Goal: Task Accomplishment & Management: Use online tool/utility

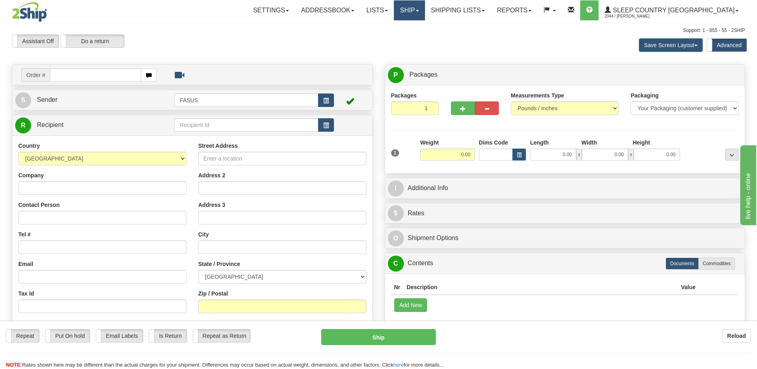
click at [425, 8] on link "Ship" at bounding box center [409, 10] width 31 height 20
click at [417, 39] on span "OnHold / Order Queue" at bounding box center [389, 38] width 56 height 6
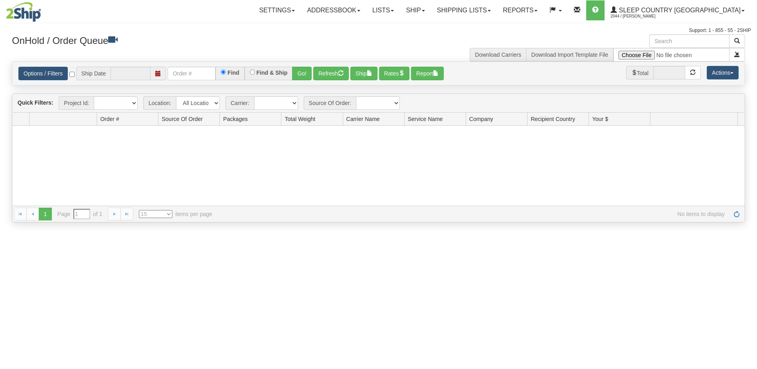
type input "[DATE]"
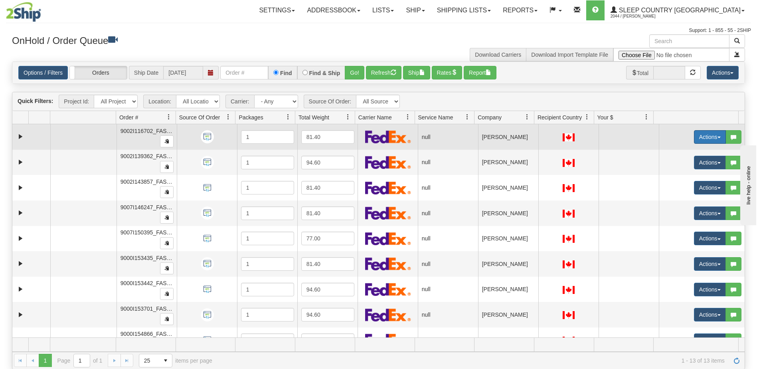
click at [701, 137] on button "Actions" at bounding box center [710, 137] width 32 height 14
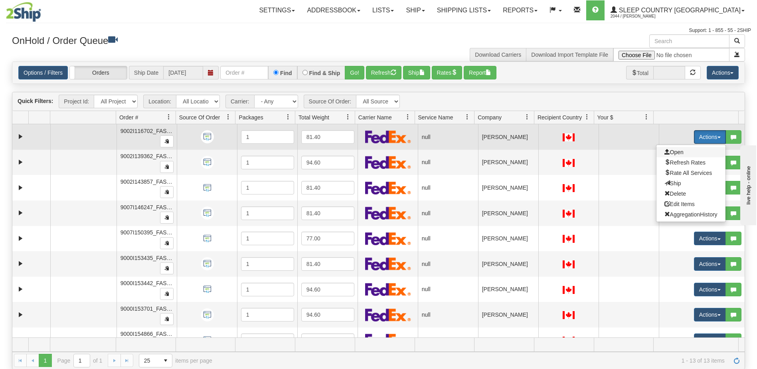
click at [677, 152] on span "Open" at bounding box center [674, 152] width 19 height 6
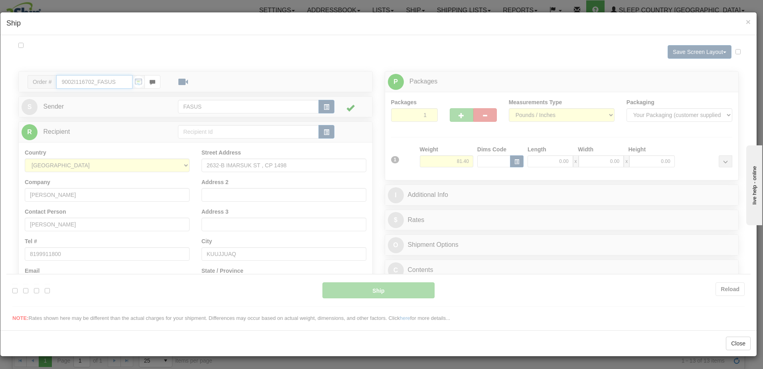
type input "07:09"
type input "16:00"
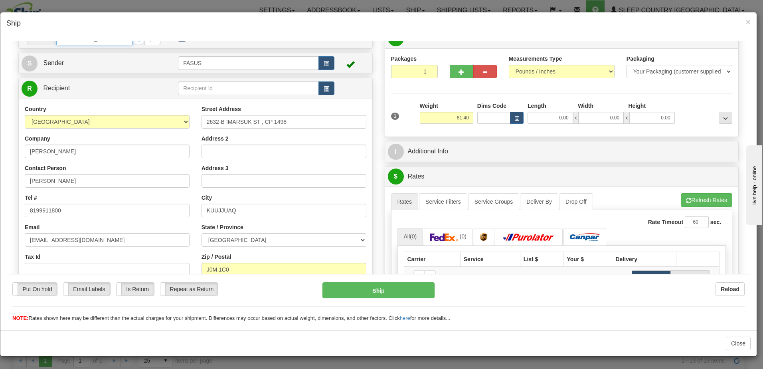
scroll to position [40, 0]
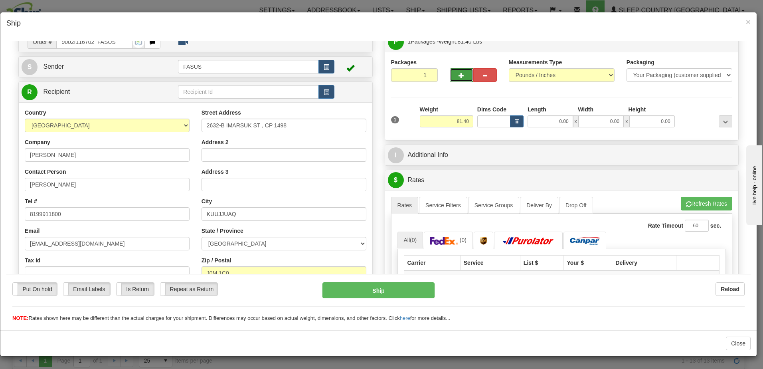
click at [459, 77] on span "button" at bounding box center [462, 75] width 6 height 5
type input "2"
click at [748, 22] on span "×" at bounding box center [748, 21] width 5 height 9
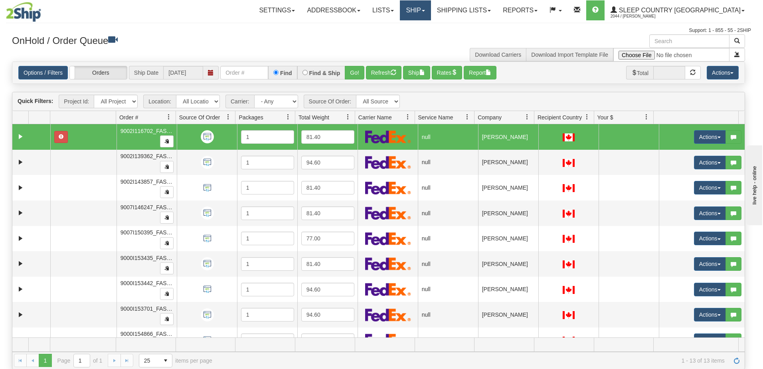
scroll to position [0, 0]
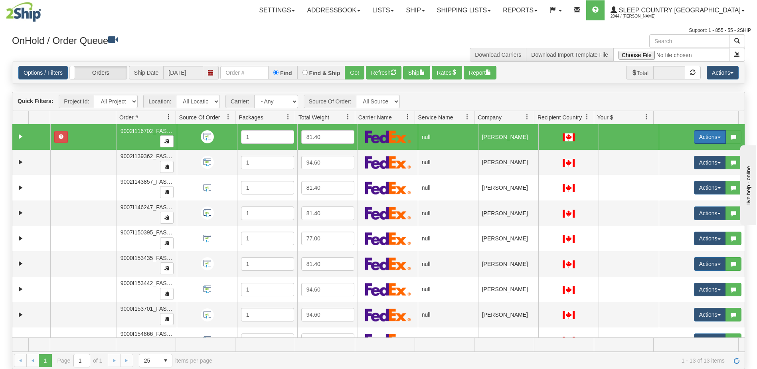
click at [695, 136] on button "Actions" at bounding box center [710, 137] width 32 height 14
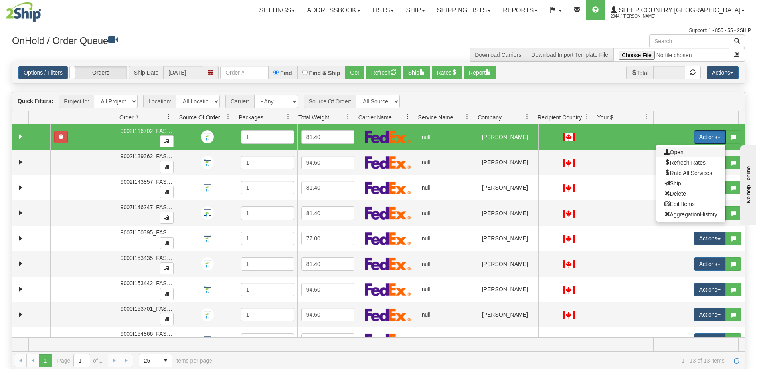
click at [677, 152] on span "Open" at bounding box center [674, 152] width 19 height 6
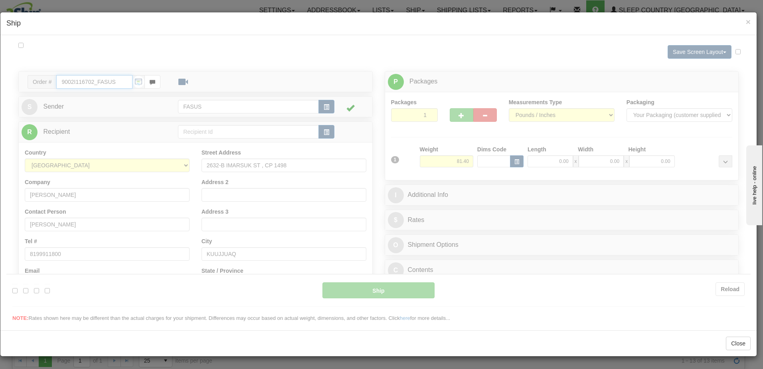
type input "07:10"
type input "16:00"
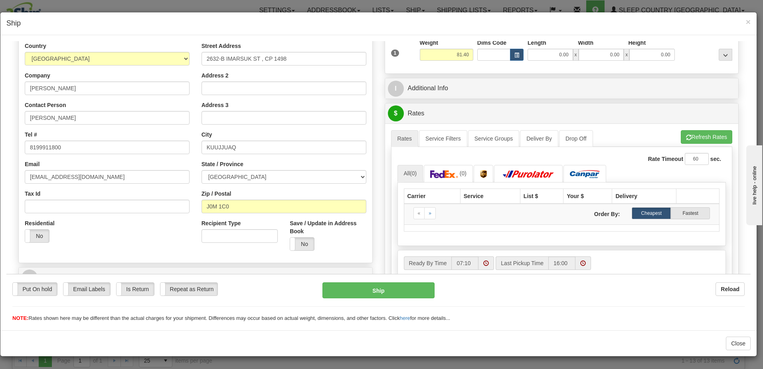
scroll to position [98, 0]
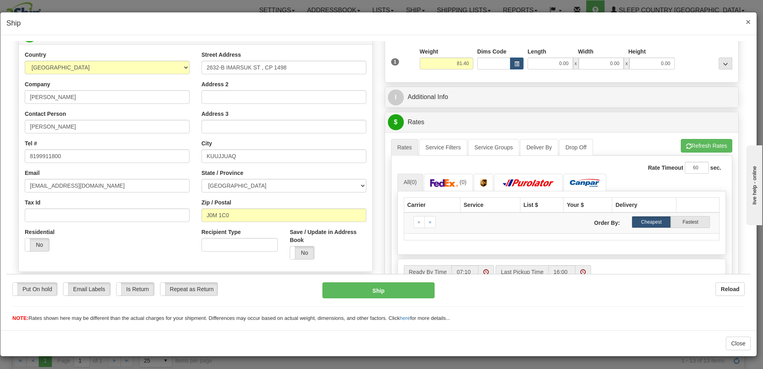
click at [749, 20] on span "×" at bounding box center [748, 21] width 5 height 9
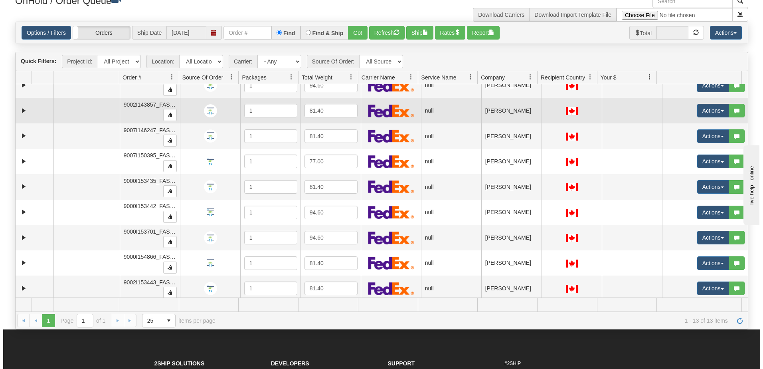
scroll to position [0, 0]
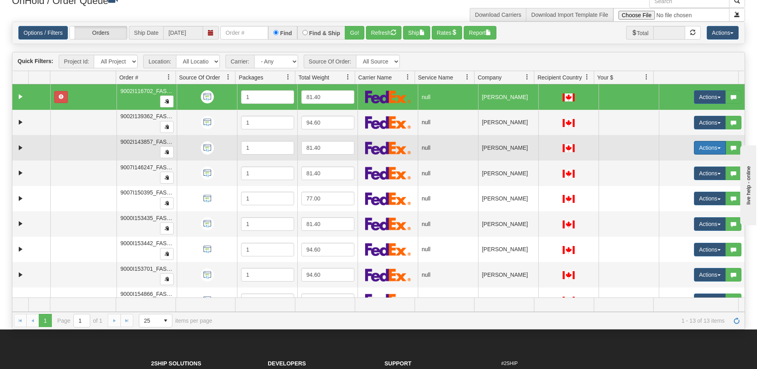
click at [702, 144] on button "Actions" at bounding box center [710, 148] width 32 height 14
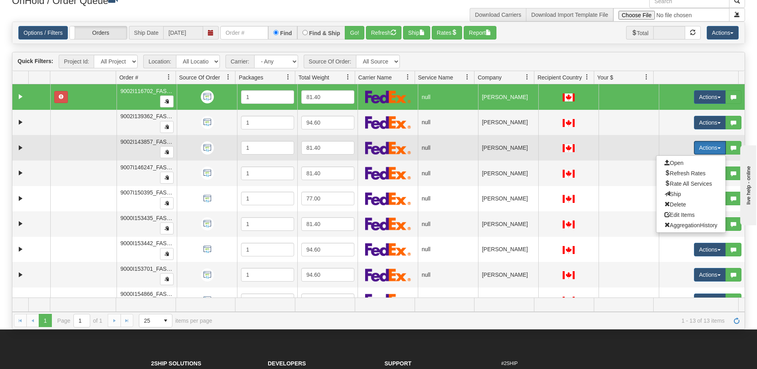
click at [705, 146] on button "Actions" at bounding box center [710, 148] width 32 height 14
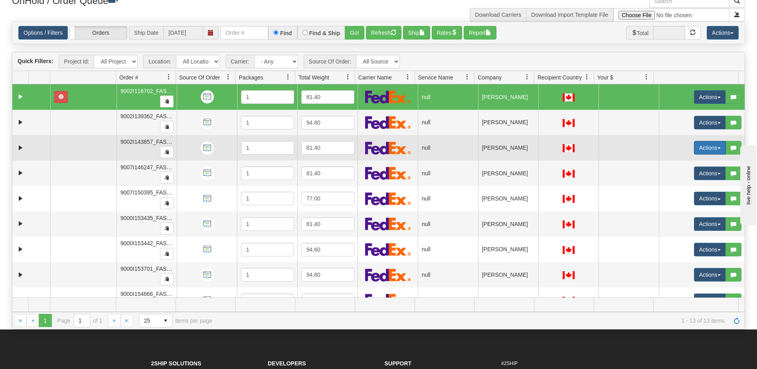
click at [702, 147] on button "Actions" at bounding box center [710, 148] width 32 height 14
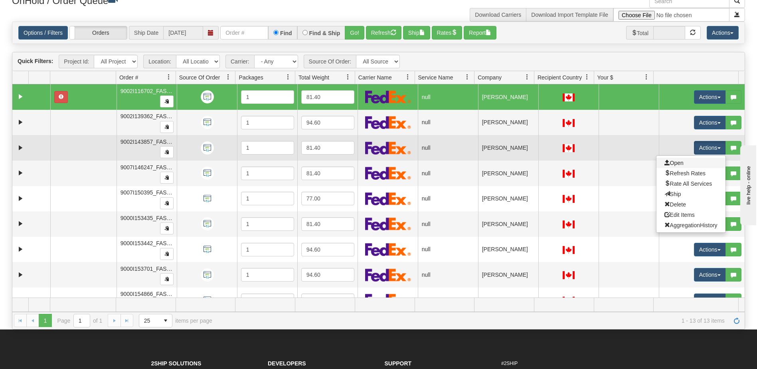
click at [682, 162] on link "Open" at bounding box center [691, 163] width 69 height 10
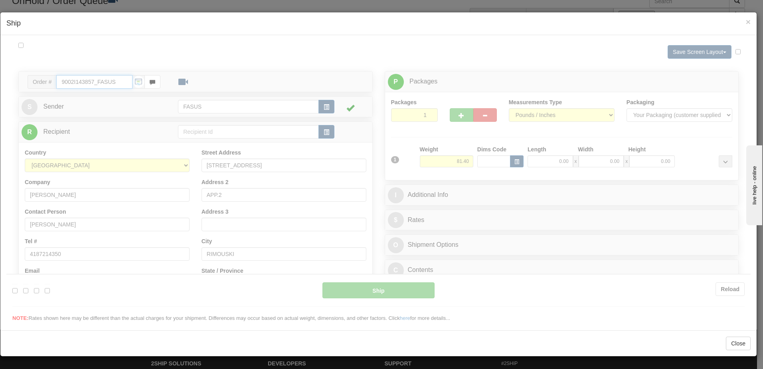
type input "07:12"
type input "16:00"
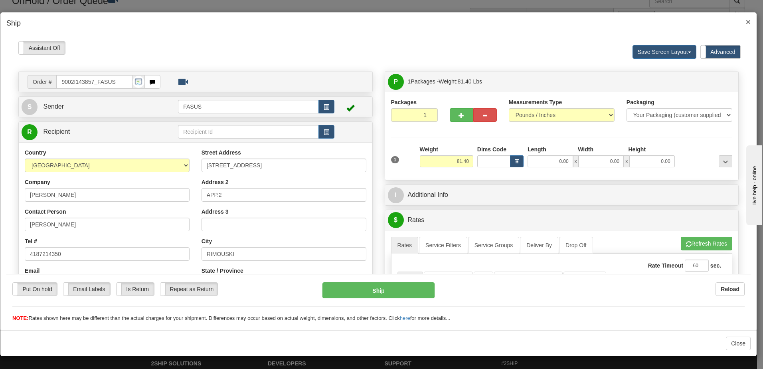
click at [750, 20] on span "×" at bounding box center [748, 21] width 5 height 9
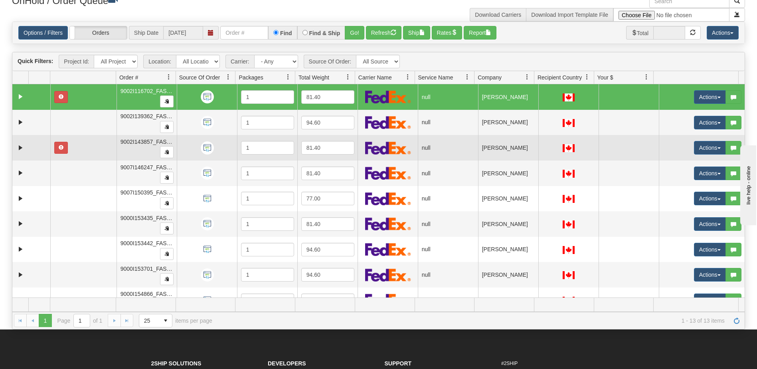
click at [637, 151] on td at bounding box center [629, 148] width 60 height 26
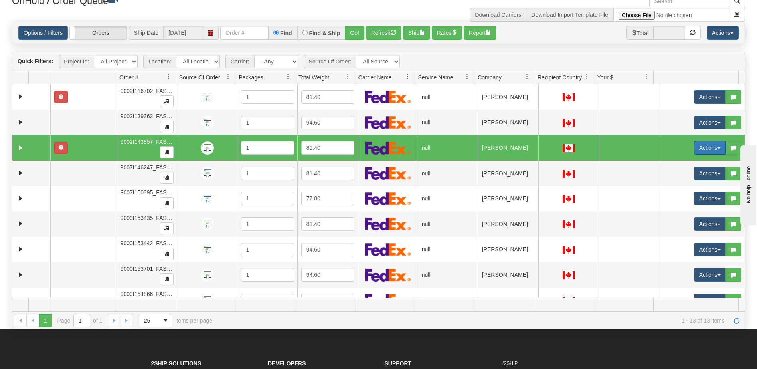
click at [714, 147] on button "Actions" at bounding box center [710, 148] width 32 height 14
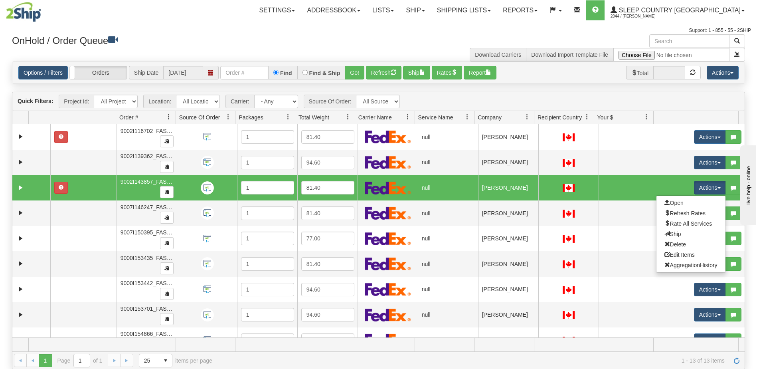
click at [365, 37] on h3 "OnHold / Order Queue" at bounding box center [192, 40] width 361 height 12
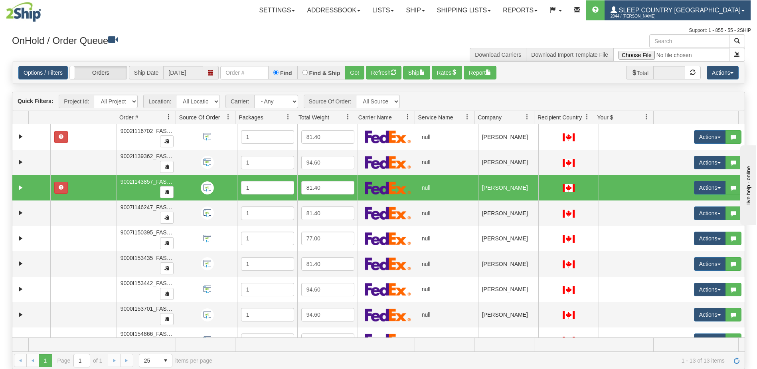
click at [674, 10] on span "Sleep Country [GEOGRAPHIC_DATA]" at bounding box center [679, 10] width 124 height 7
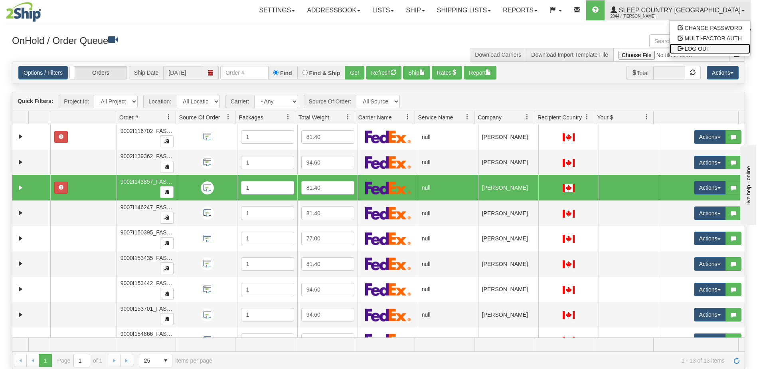
click at [693, 49] on span "LOG OUT" at bounding box center [697, 49] width 25 height 6
